Goal: Transaction & Acquisition: Purchase product/service

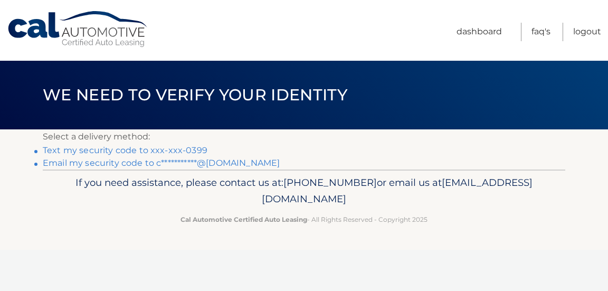
click at [179, 162] on link "**********" at bounding box center [161, 163] width 237 height 10
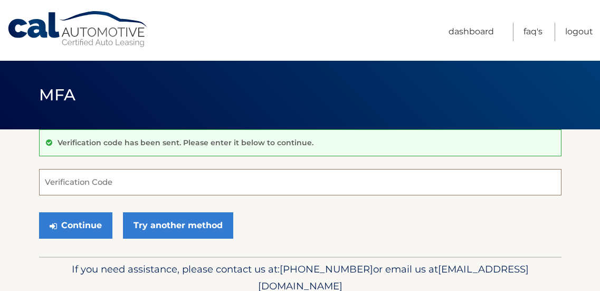
click at [170, 181] on input "Verification Code" at bounding box center [300, 182] width 522 height 26
click at [260, 186] on input "Verification Code" at bounding box center [300, 182] width 522 height 26
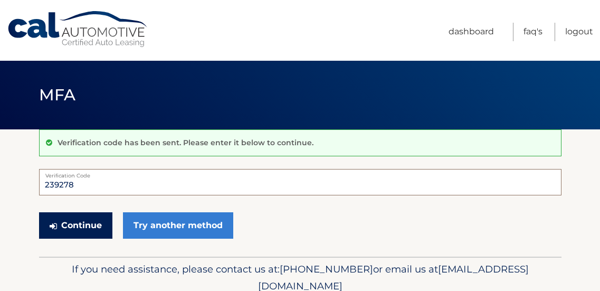
type input "239278"
click at [92, 225] on button "Continue" at bounding box center [75, 225] width 73 height 26
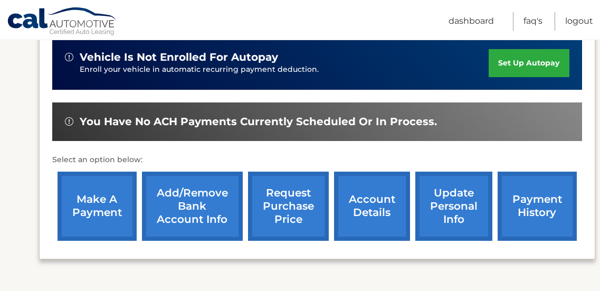
scroll to position [309, 0]
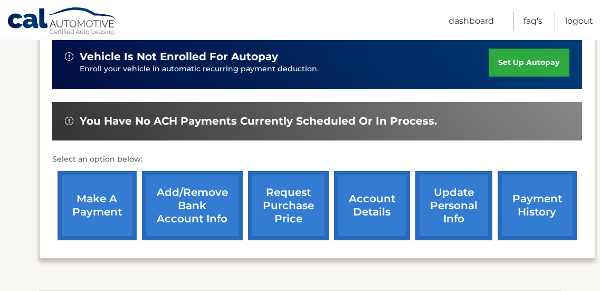
click at [102, 221] on link "make a payment" at bounding box center [96, 205] width 79 height 69
click at [109, 204] on link "make a payment" at bounding box center [96, 205] width 79 height 69
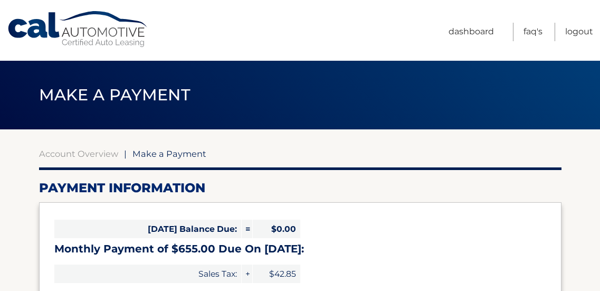
select select "Yjg0ODM2YjQtNjY4My00NmU0LTgxNGItZmQyNDAzMjk0NGU5"
drag, startPoint x: 599, startPoint y: 83, endPoint x: 599, endPoint y: 103, distance: 19.5
click at [599, 103] on div "Make a Payment" at bounding box center [300, 95] width 600 height 69
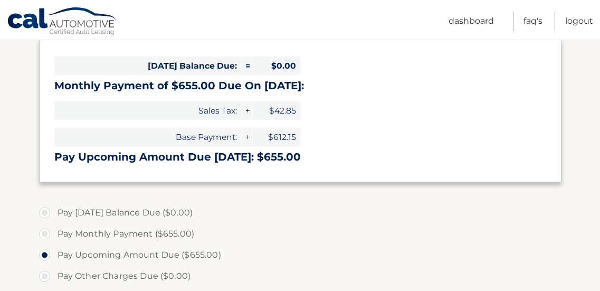
scroll to position [169, 0]
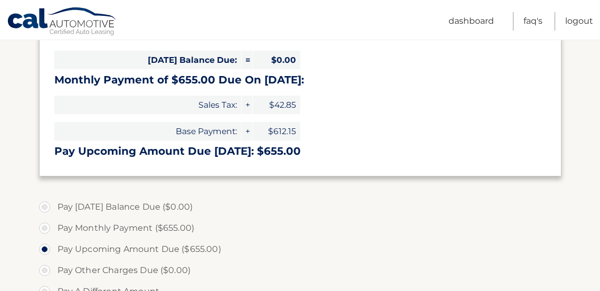
click at [45, 225] on label "Pay Monthly Payment ($655.00)" at bounding box center [300, 227] width 522 height 21
click at [45, 225] on input "Pay Monthly Payment ($655.00)" at bounding box center [48, 225] width 11 height 17
radio input "true"
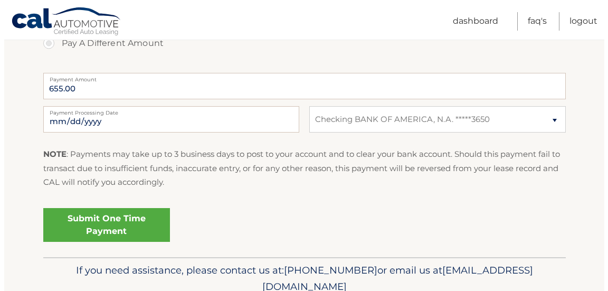
scroll to position [414, 0]
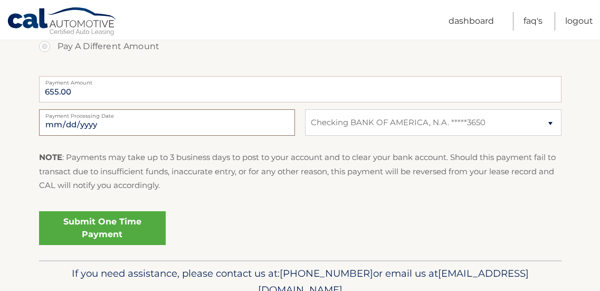
click at [135, 127] on input "2025-10-13" at bounding box center [167, 122] width 256 height 26
type input "2025-10-17"
click at [130, 232] on link "Submit One Time Payment" at bounding box center [102, 228] width 127 height 34
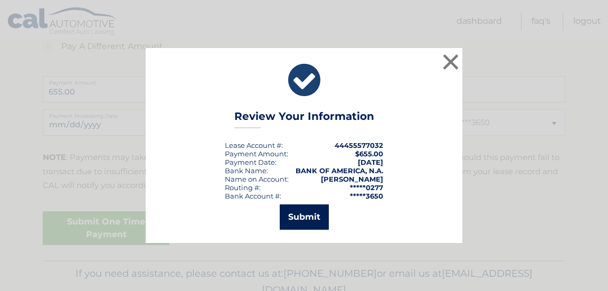
click at [308, 218] on button "Submit" at bounding box center [304, 216] width 49 height 25
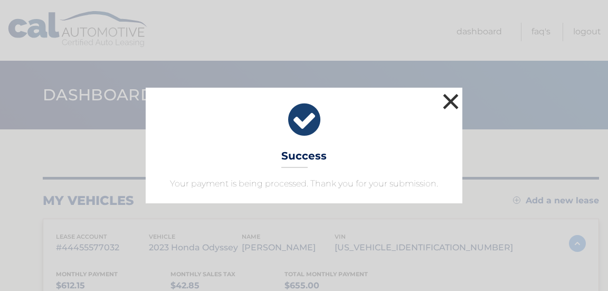
click at [452, 104] on button "×" at bounding box center [450, 101] width 21 height 21
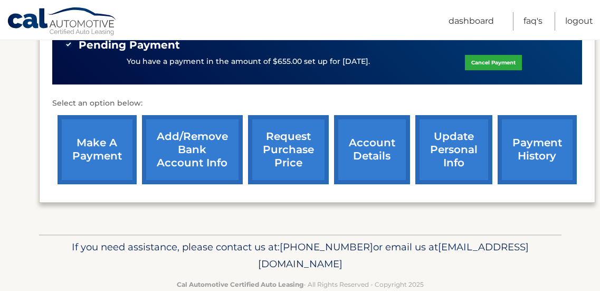
scroll to position [385, 0]
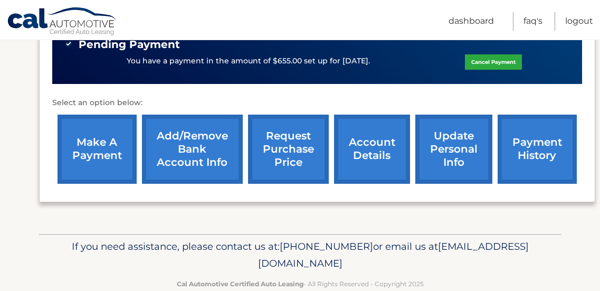
click at [382, 153] on link "account details" at bounding box center [372, 148] width 76 height 69
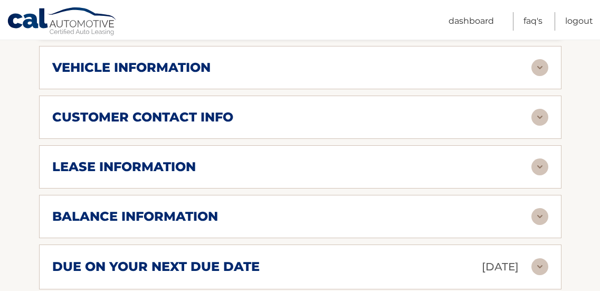
scroll to position [553, 0]
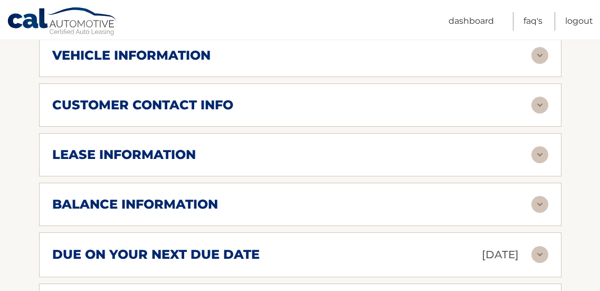
click at [538, 196] on img at bounding box center [539, 204] width 17 height 17
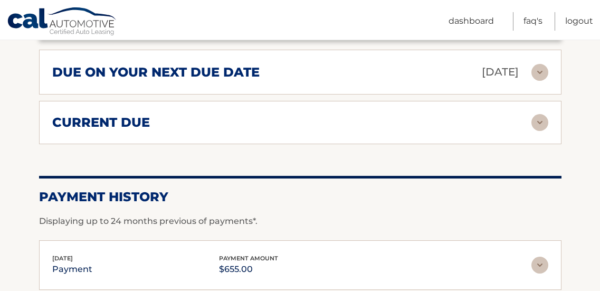
scroll to position [865, 0]
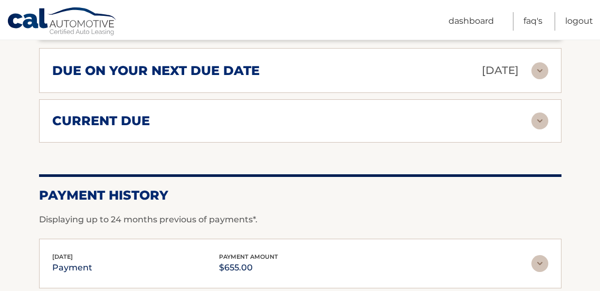
click at [541, 112] on img at bounding box center [539, 120] width 17 height 17
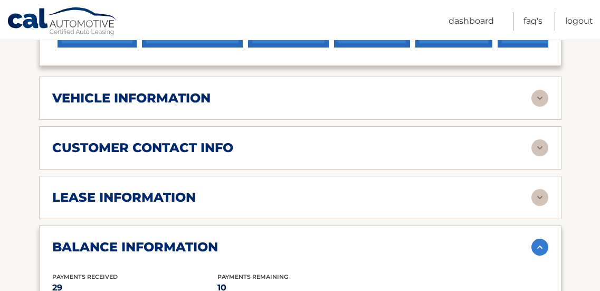
scroll to position [512, 0]
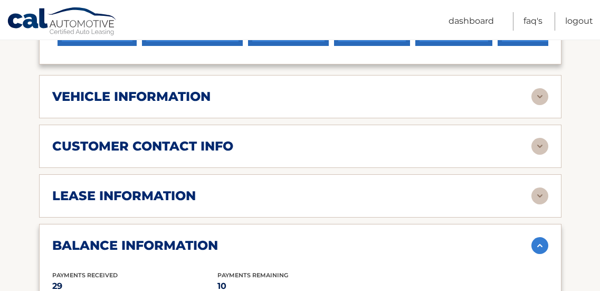
click at [541, 187] on img at bounding box center [539, 195] width 17 height 17
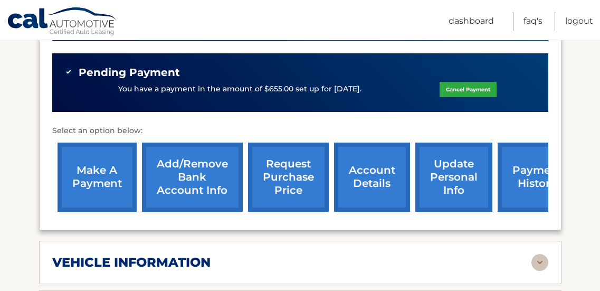
scroll to position [341, 0]
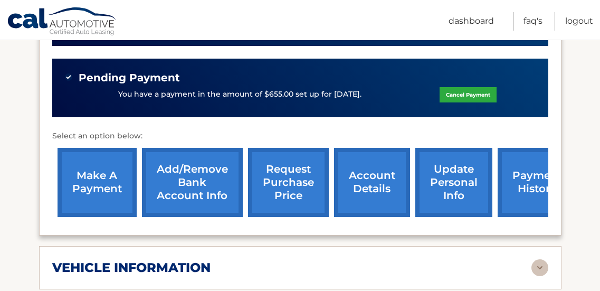
click at [529, 170] on link "payment history" at bounding box center [536, 182] width 79 height 69
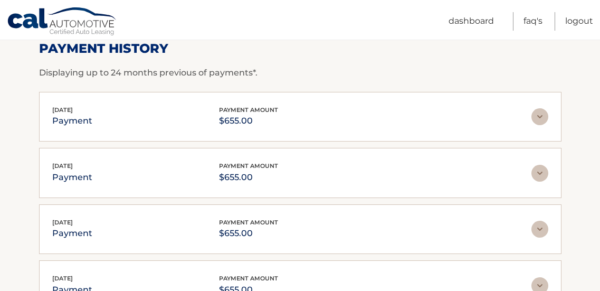
scroll to position [161, 0]
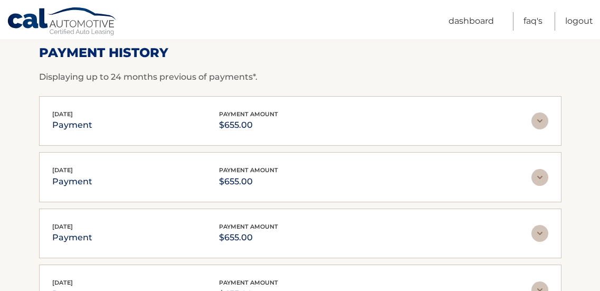
click at [537, 122] on img at bounding box center [539, 120] width 17 height 17
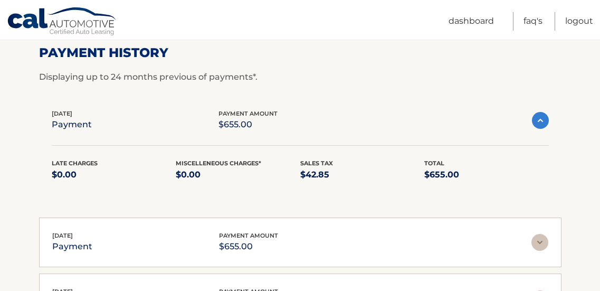
click at [538, 122] on img at bounding box center [540, 120] width 17 height 17
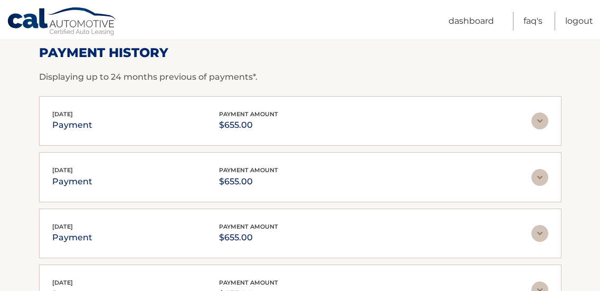
scroll to position [0, 0]
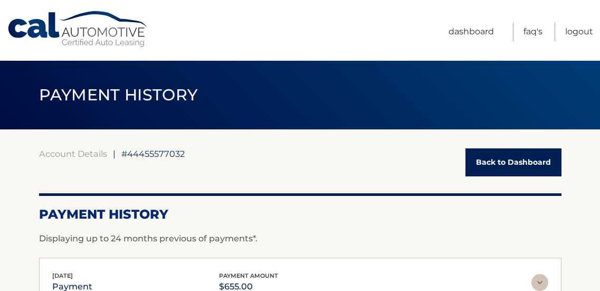
click at [530, 155] on link "Back to Dashboard" at bounding box center [513, 162] width 96 height 28
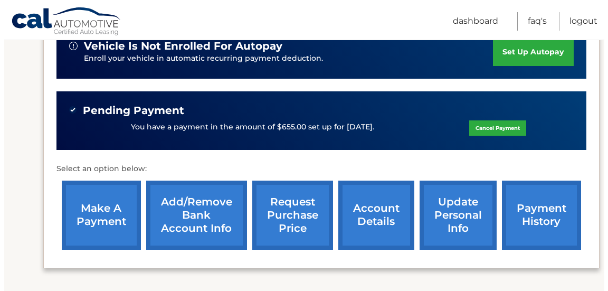
scroll to position [321, 0]
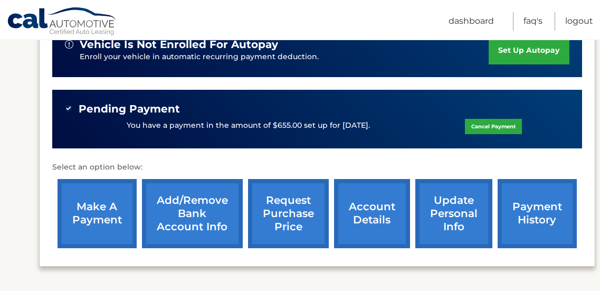
click at [297, 213] on link "request purchase price" at bounding box center [288, 213] width 81 height 69
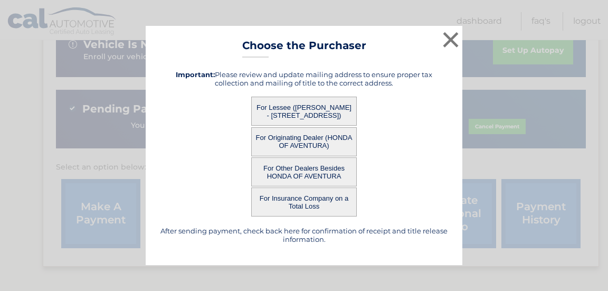
click at [296, 116] on button "For Lessee ([PERSON_NAME] - [STREET_ADDRESS])" at bounding box center [303, 111] width 105 height 29
click at [313, 105] on button "For Lessee ([PERSON_NAME] - [STREET_ADDRESS])" at bounding box center [303, 111] width 105 height 29
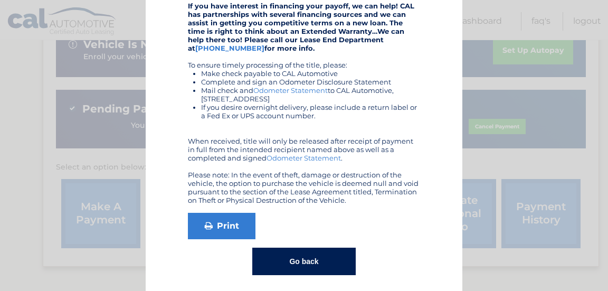
scroll to position [228, 0]
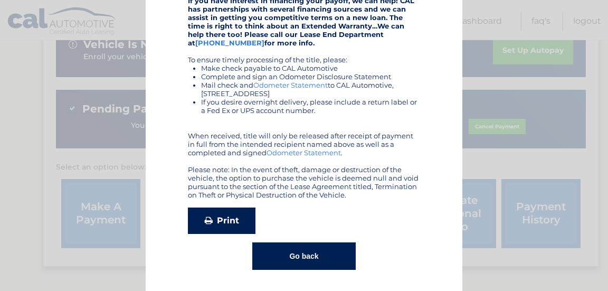
click at [229, 222] on link "Print" at bounding box center [222, 220] width 68 height 26
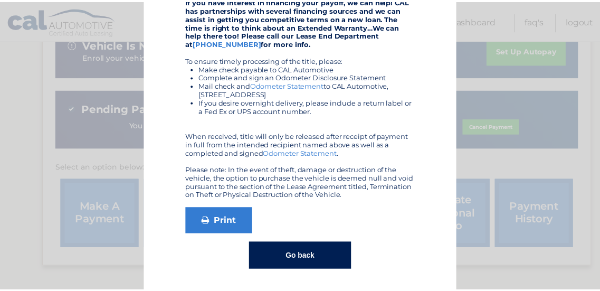
scroll to position [0, 0]
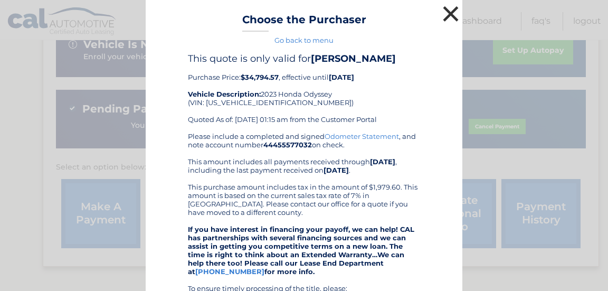
click at [444, 14] on button "×" at bounding box center [450, 13] width 21 height 21
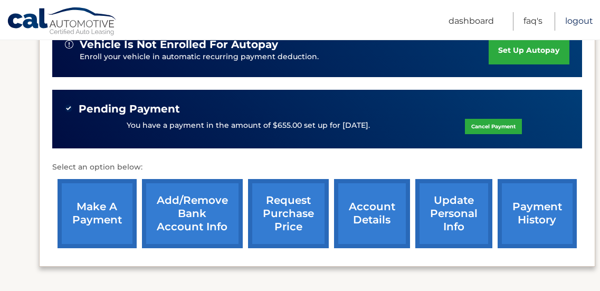
click at [578, 19] on link "Logout" at bounding box center [579, 21] width 28 height 18
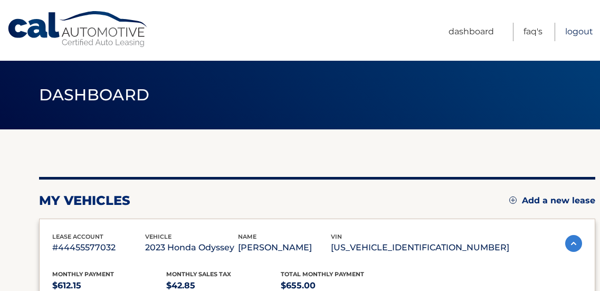
click at [580, 30] on link "Logout" at bounding box center [579, 32] width 28 height 18
